Goal: Task Accomplishment & Management: Use online tool/utility

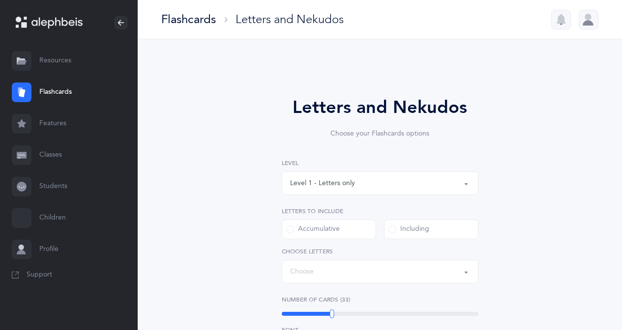
select select "single"
select select "14502"
select select "27"
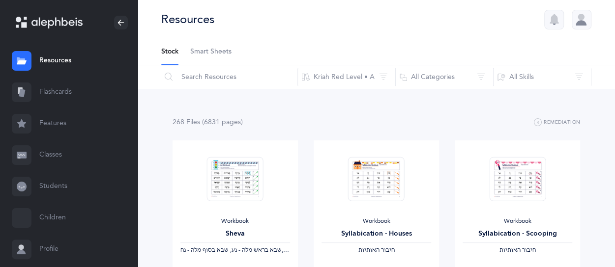
click at [35, 91] on link "Flashcards" at bounding box center [69, 92] width 138 height 31
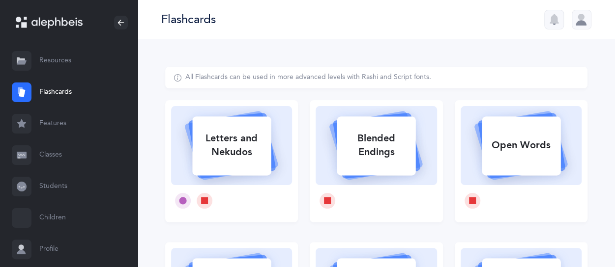
click at [218, 137] on div "Letters and Nekudos" at bounding box center [231, 145] width 79 height 39
select select
select select "single"
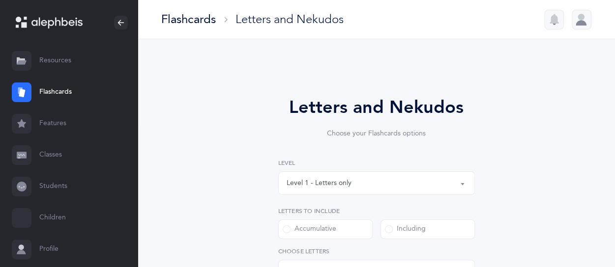
select select "27"
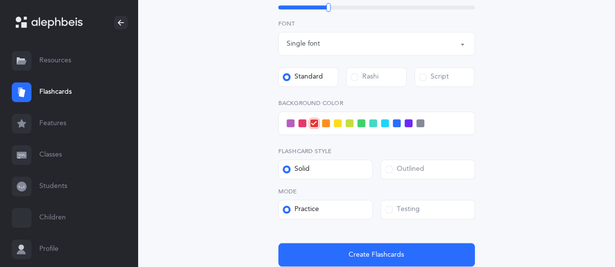
scroll to position [393, 0]
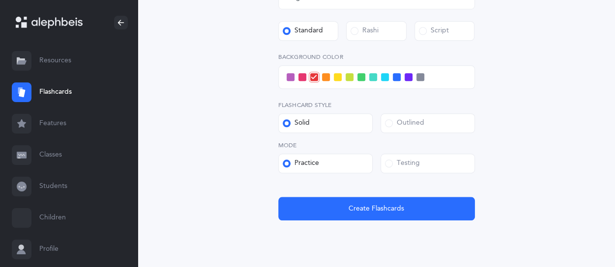
click at [418, 163] on div "Testing" at bounding box center [402, 164] width 35 height 10
click at [0, 0] on input "Testing" at bounding box center [0, 0] width 0 height 0
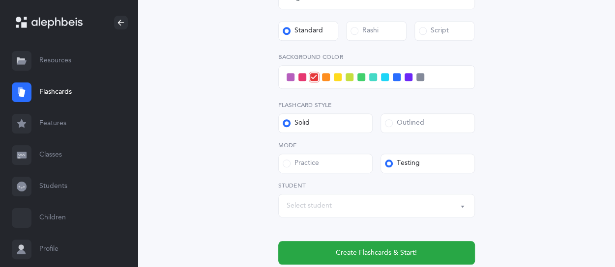
click at [377, 202] on div "Select student" at bounding box center [377, 206] width 180 height 17
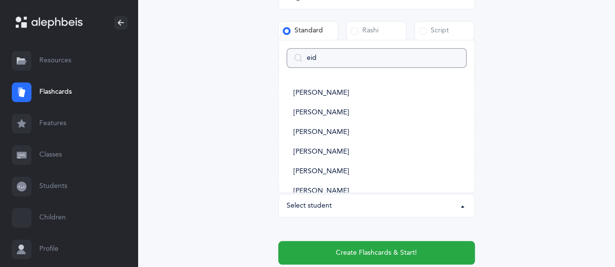
type input "[PERSON_NAME]"
select select
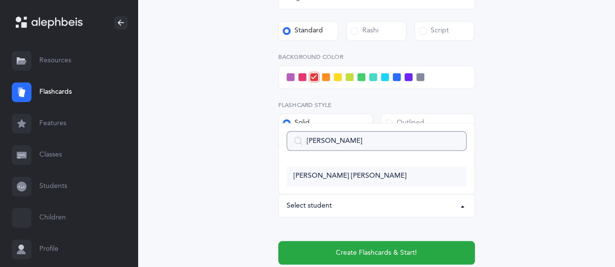
type input "[PERSON_NAME]"
click at [302, 179] on span "[PERSON_NAME] [PERSON_NAME]" at bounding box center [349, 176] width 113 height 9
select select "14485"
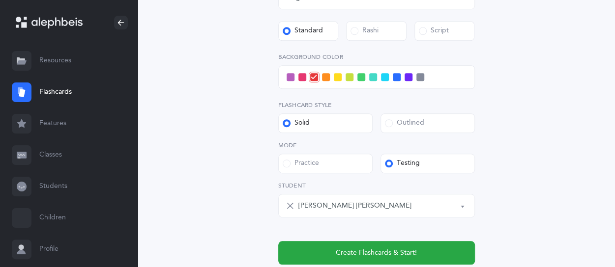
click at [352, 73] on span at bounding box center [350, 77] width 8 height 8
click at [0, 0] on input "checkbox" at bounding box center [0, 0] width 0 height 0
click at [289, 82] on div at bounding box center [376, 77] width 197 height 24
click at [291, 78] on span at bounding box center [291, 77] width 8 height 8
click at [0, 0] on input "checkbox" at bounding box center [0, 0] width 0 height 0
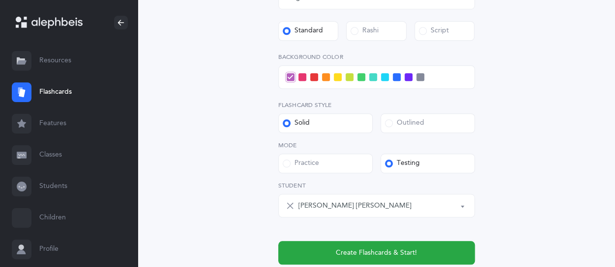
click at [425, 120] on label "Outlined" at bounding box center [427, 124] width 94 height 20
click at [0, 0] on input "Outlined" at bounding box center [0, 0] width 0 height 0
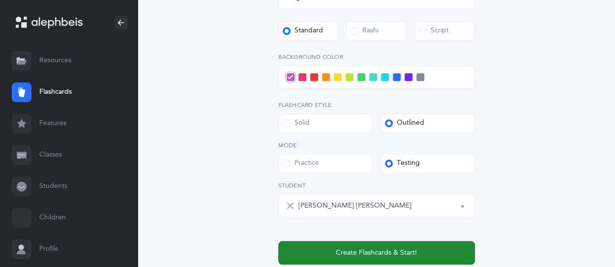
click at [447, 254] on button "Create Flashcards & Start!" at bounding box center [376, 253] width 197 height 24
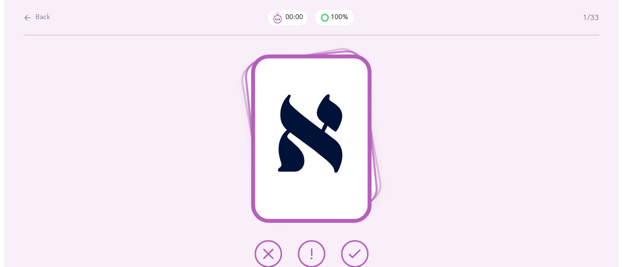
scroll to position [0, 0]
click at [357, 257] on icon at bounding box center [354, 254] width 12 height 12
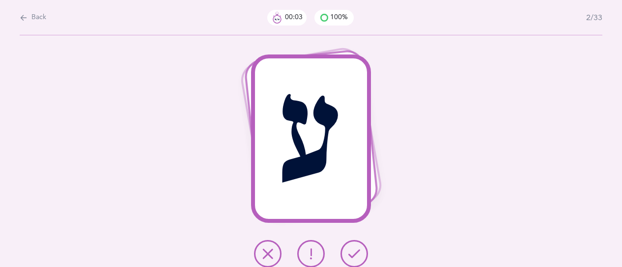
click at [357, 256] on icon at bounding box center [354, 254] width 12 height 12
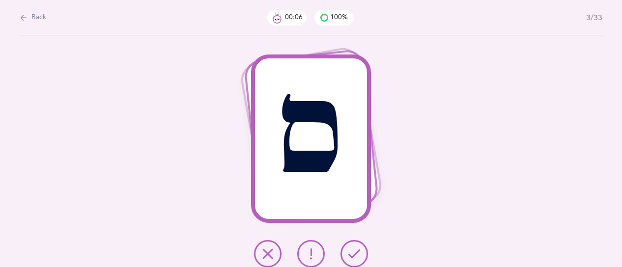
click at [357, 256] on icon at bounding box center [354, 254] width 12 height 12
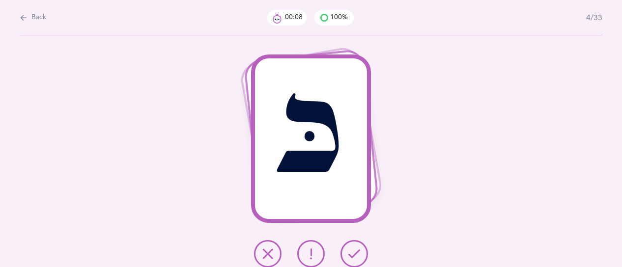
click at [357, 256] on icon at bounding box center [354, 254] width 12 height 12
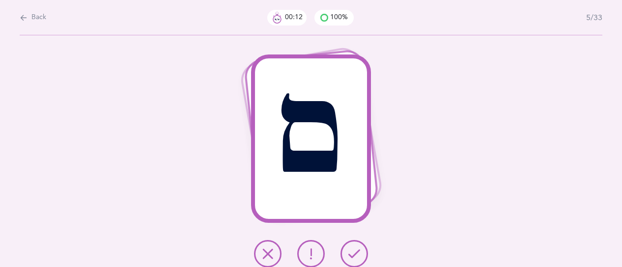
click at [356, 256] on icon at bounding box center [354, 254] width 12 height 12
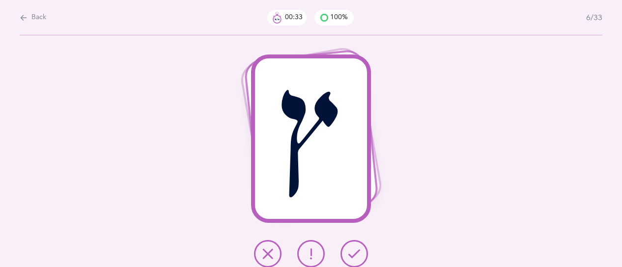
click at [267, 251] on icon at bounding box center [268, 254] width 12 height 12
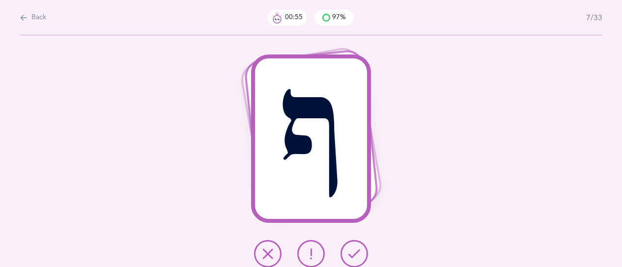
click at [271, 248] on icon at bounding box center [268, 254] width 12 height 12
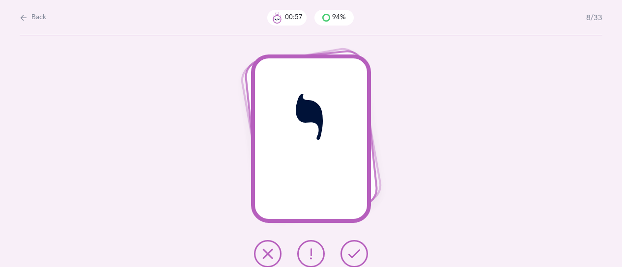
click at [351, 254] on icon at bounding box center [354, 254] width 12 height 12
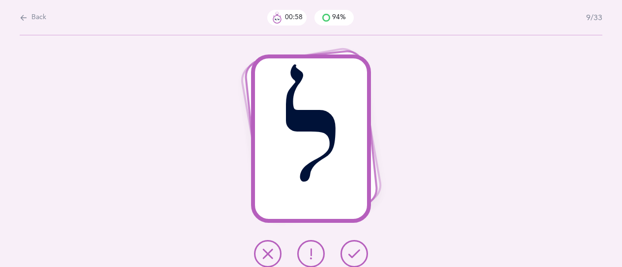
click at [351, 254] on icon at bounding box center [354, 254] width 12 height 12
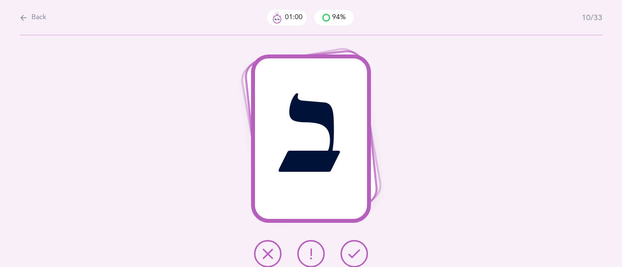
click at [351, 254] on icon at bounding box center [354, 254] width 12 height 12
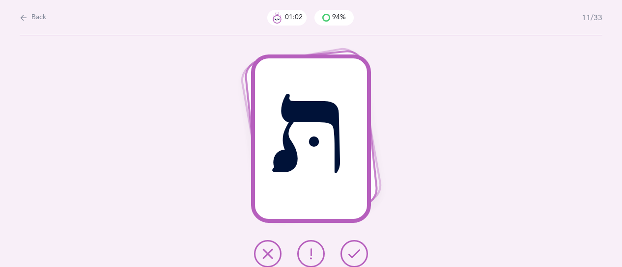
click at [351, 254] on icon at bounding box center [354, 254] width 12 height 12
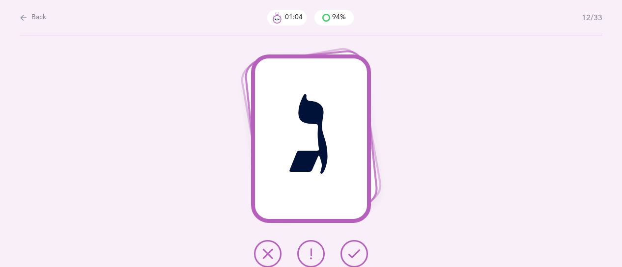
click at [351, 254] on icon at bounding box center [354, 254] width 12 height 12
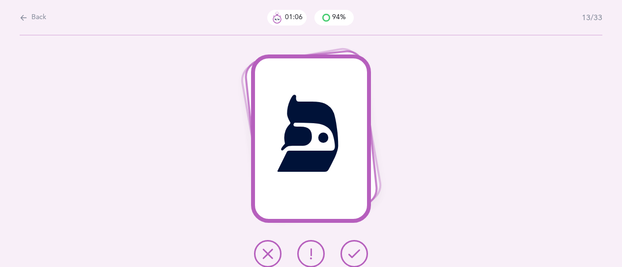
click at [351, 254] on icon at bounding box center [354, 254] width 12 height 12
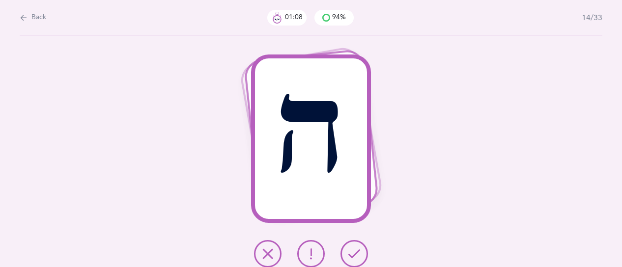
click at [351, 254] on icon at bounding box center [354, 254] width 12 height 12
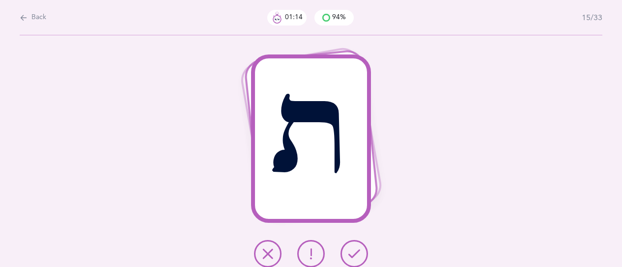
click at [315, 254] on icon at bounding box center [311, 254] width 12 height 12
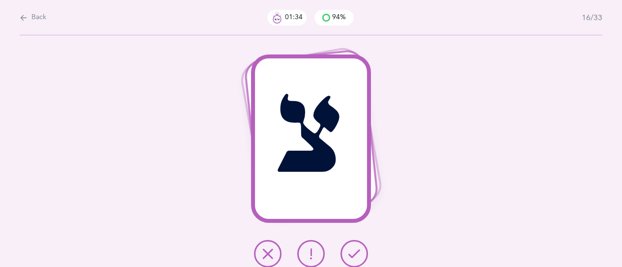
click at [273, 253] on icon at bounding box center [268, 254] width 12 height 12
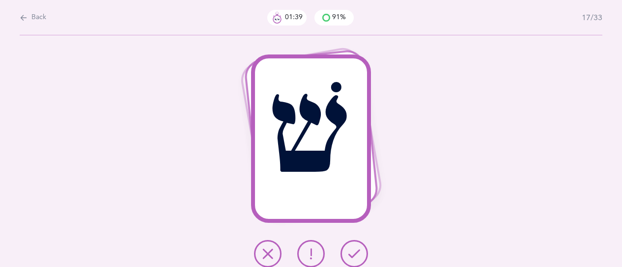
click at [345, 253] on button at bounding box center [355, 254] width 28 height 28
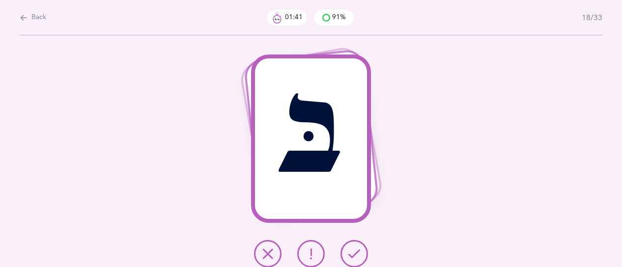
click at [344, 252] on button at bounding box center [355, 254] width 28 height 28
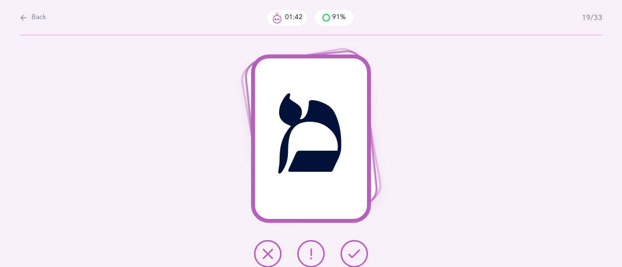
click at [344, 252] on button at bounding box center [355, 254] width 28 height 28
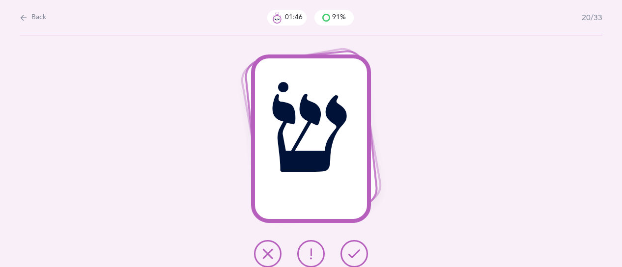
click at [344, 252] on button at bounding box center [355, 254] width 28 height 28
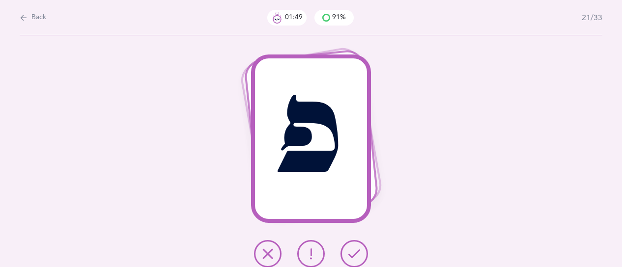
click at [344, 252] on button at bounding box center [355, 254] width 28 height 28
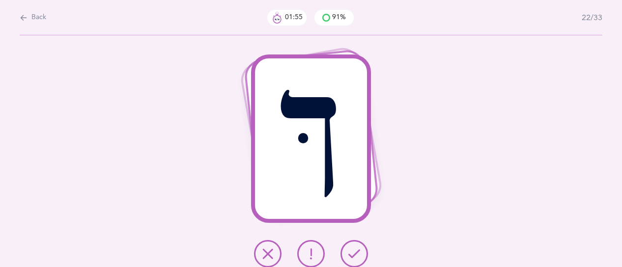
click at [344, 252] on button at bounding box center [355, 254] width 28 height 28
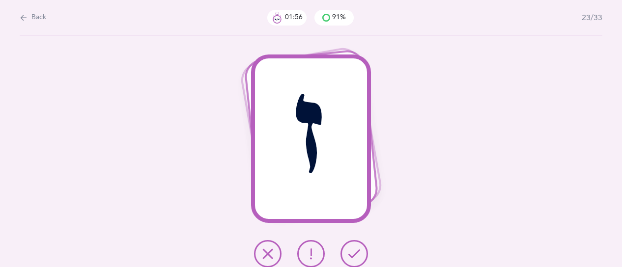
click at [340, 252] on div at bounding box center [311, 254] width 130 height 28
click at [349, 253] on icon at bounding box center [354, 254] width 12 height 12
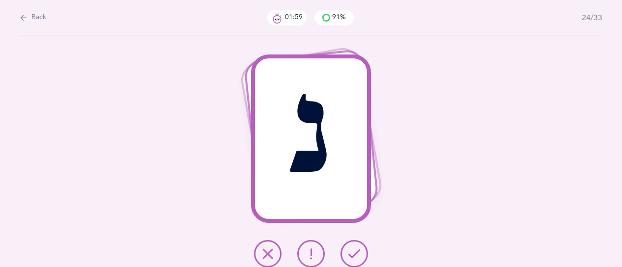
click at [347, 252] on button at bounding box center [355, 254] width 28 height 28
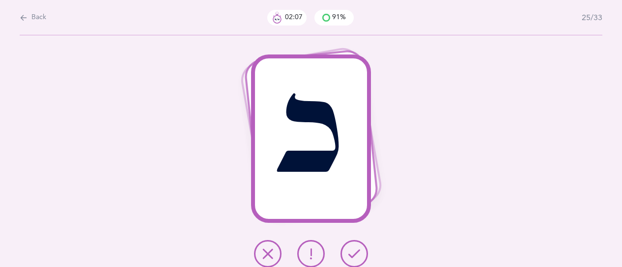
click at [347, 252] on button at bounding box center [355, 254] width 28 height 28
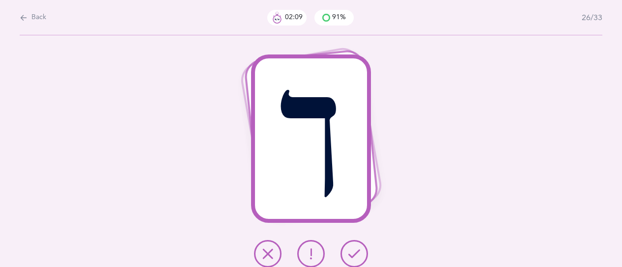
click at [346, 253] on button at bounding box center [355, 254] width 28 height 28
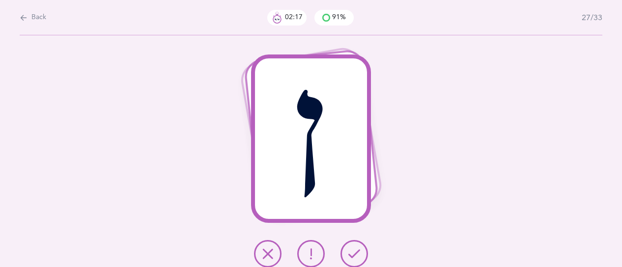
click at [347, 256] on button at bounding box center [355, 254] width 28 height 28
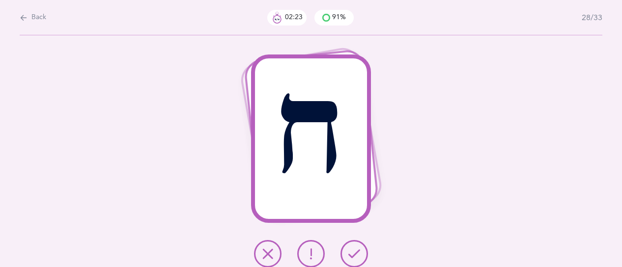
click at [364, 244] on button at bounding box center [355, 254] width 28 height 28
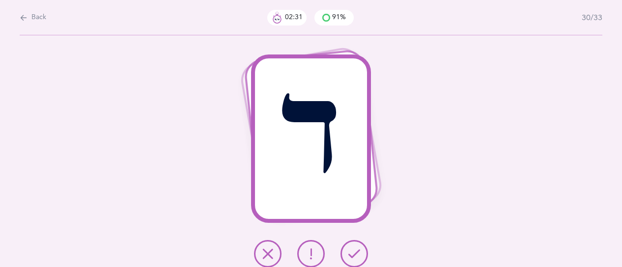
click at [364, 244] on button at bounding box center [355, 254] width 28 height 28
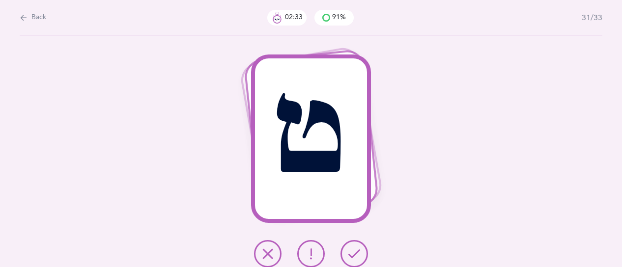
click at [364, 244] on button at bounding box center [355, 254] width 28 height 28
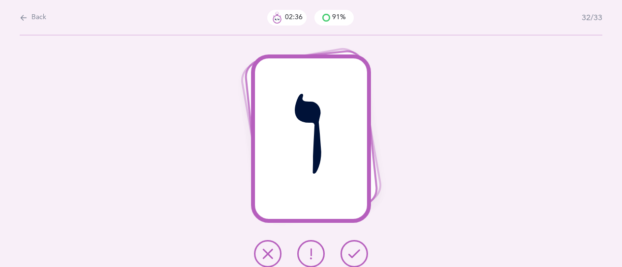
click at [364, 244] on button at bounding box center [355, 254] width 28 height 28
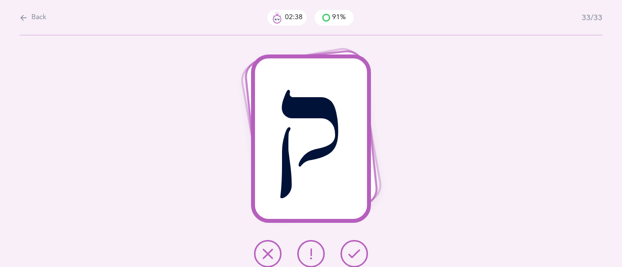
click at [364, 244] on button at bounding box center [355, 254] width 28 height 28
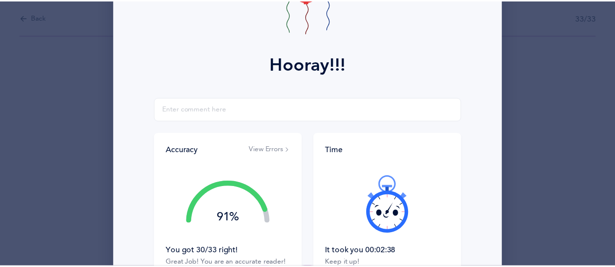
scroll to position [147, 0]
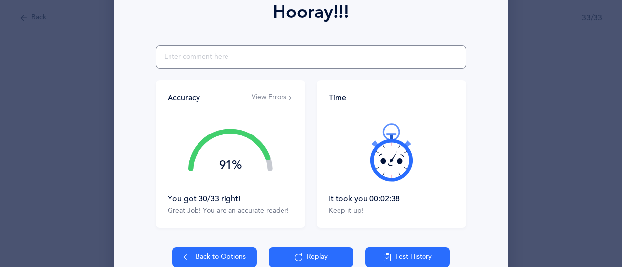
click at [302, 64] on input "text" at bounding box center [311, 57] width 311 height 24
type input "."
type input "issues with [PERSON_NAME], tzadi/ayin"
click at [469, 154] on div "issues with [PERSON_NAME], tzadi/ayin Accuracy View Errors 91% You got 30/33 ri…" at bounding box center [310, 136] width 381 height 183
drag, startPoint x: 265, startPoint y: 59, endPoint x: 109, endPoint y: 67, distance: 157.0
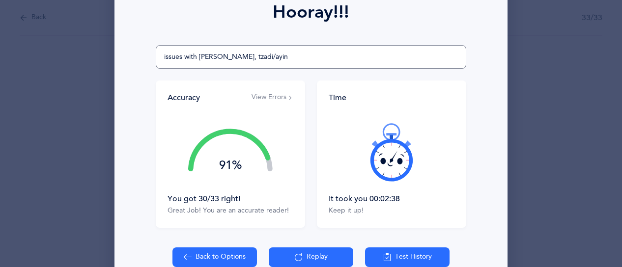
click at [109, 67] on div "Hooray!!! issues with [PERSON_NAME], tzadi/ayin Accuracy View Errors 91% You go…" at bounding box center [311, 133] width 622 height 267
click at [234, 255] on button "Back to Options" at bounding box center [215, 258] width 85 height 20
select select "27"
select select "single"
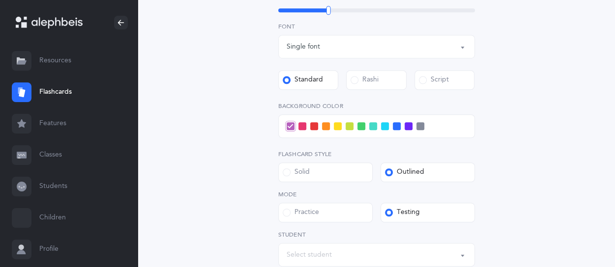
scroll to position [393, 0]
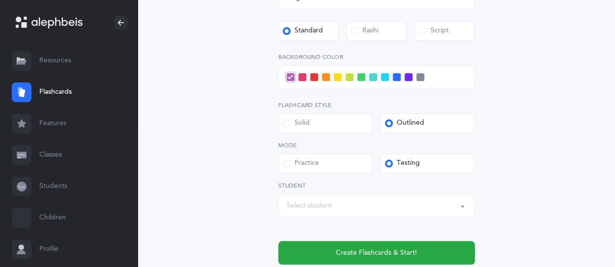
click at [318, 205] on div "Select student" at bounding box center [309, 206] width 45 height 10
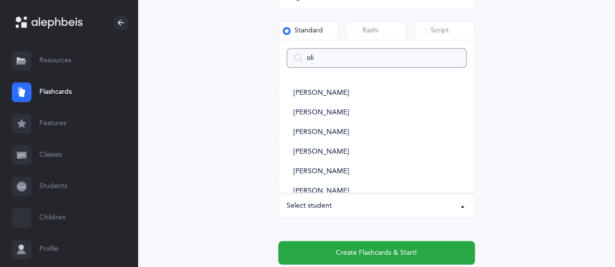
type input "oliv"
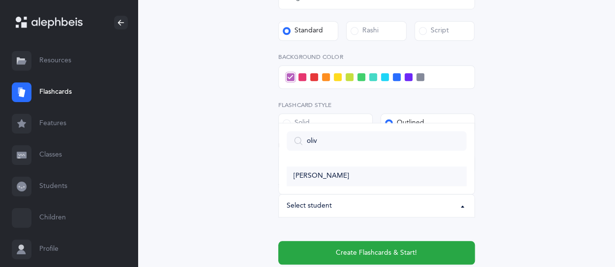
click at [387, 181] on link "[PERSON_NAME]" at bounding box center [377, 177] width 180 height 20
select select "9220"
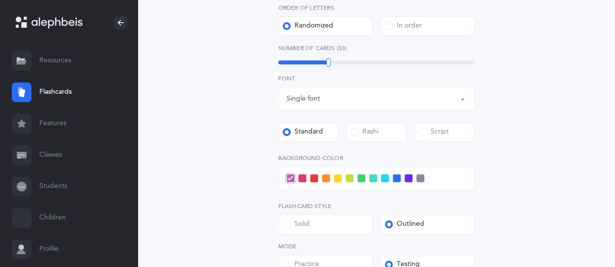
scroll to position [246, 0]
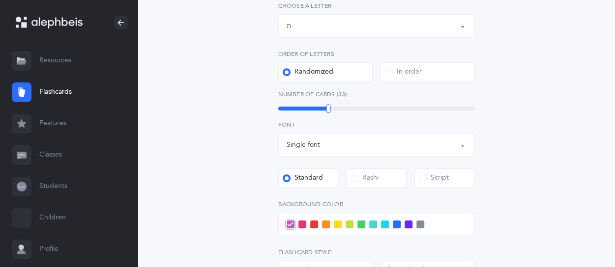
click at [298, 226] on span at bounding box center [302, 225] width 8 height 8
click at [0, 0] on input "checkbox" at bounding box center [0, 0] width 0 height 0
